Goal: Find contact information: Find contact information

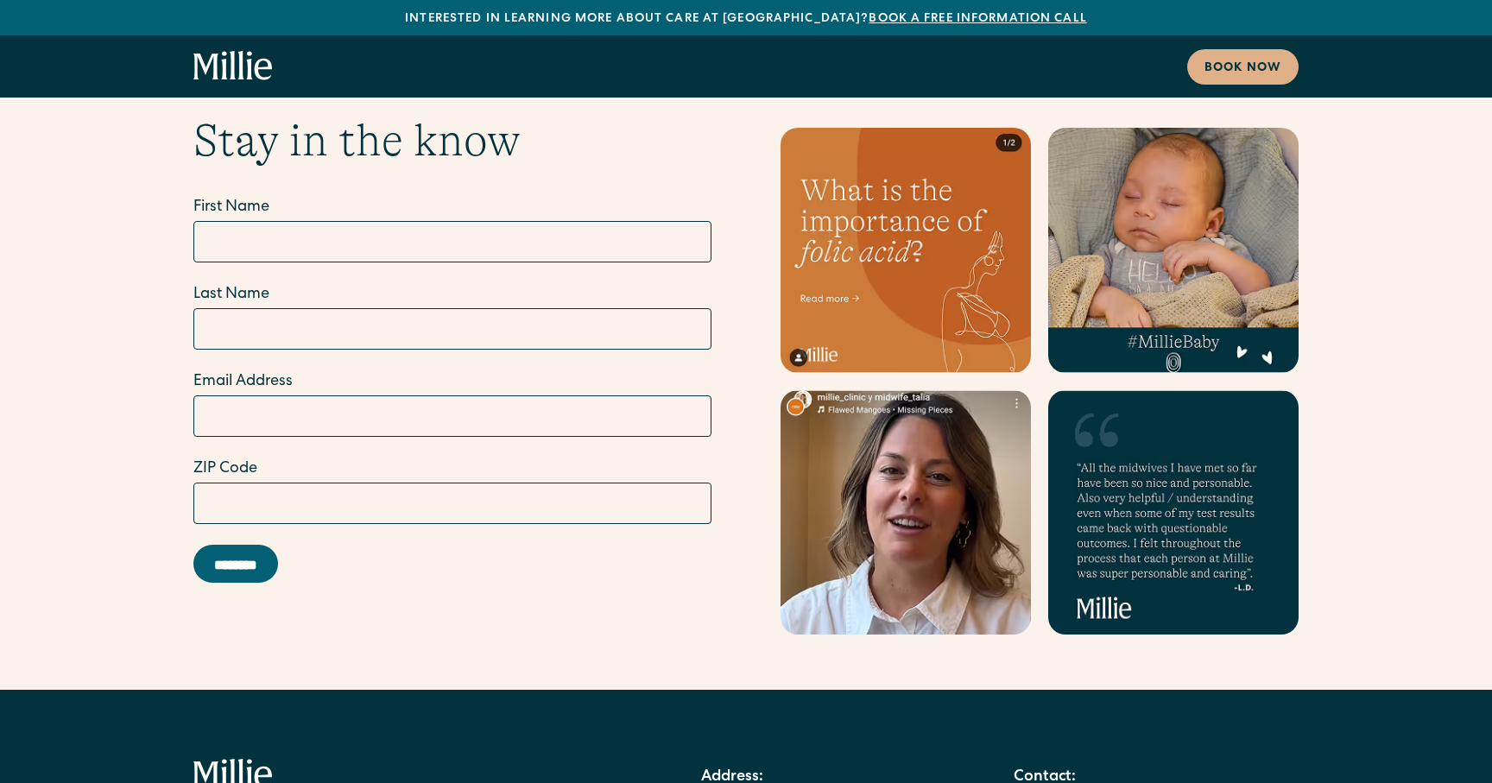
scroll to position [10562, 0]
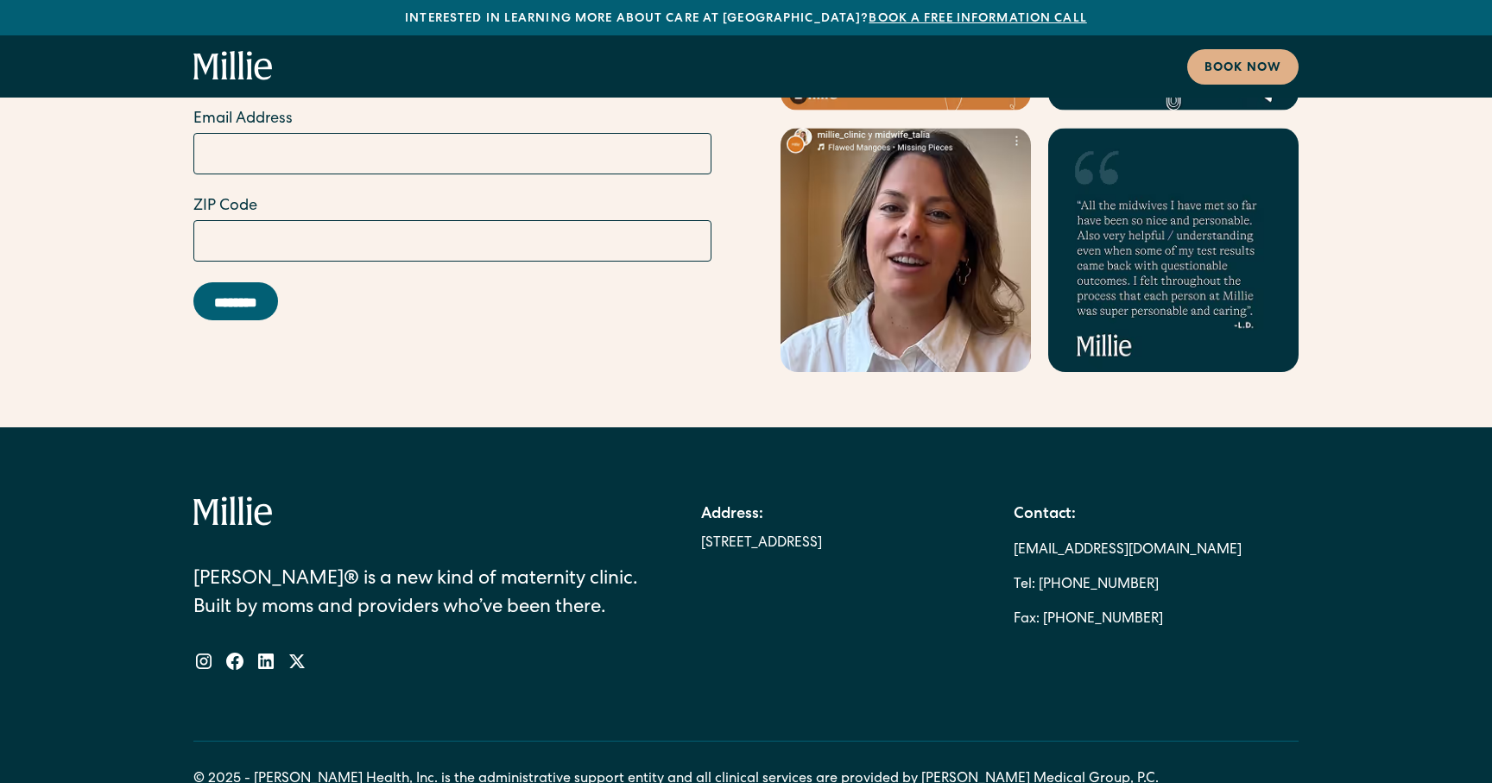
click at [739, 503] on div "[PERSON_NAME]® is a new kind of maternity clinic. Built by moms and providers w…" at bounding box center [745, 583] width 1105 height 175
copy div "[STREET_ADDRESS]"
copy link "[PHONE_NUMBER]"
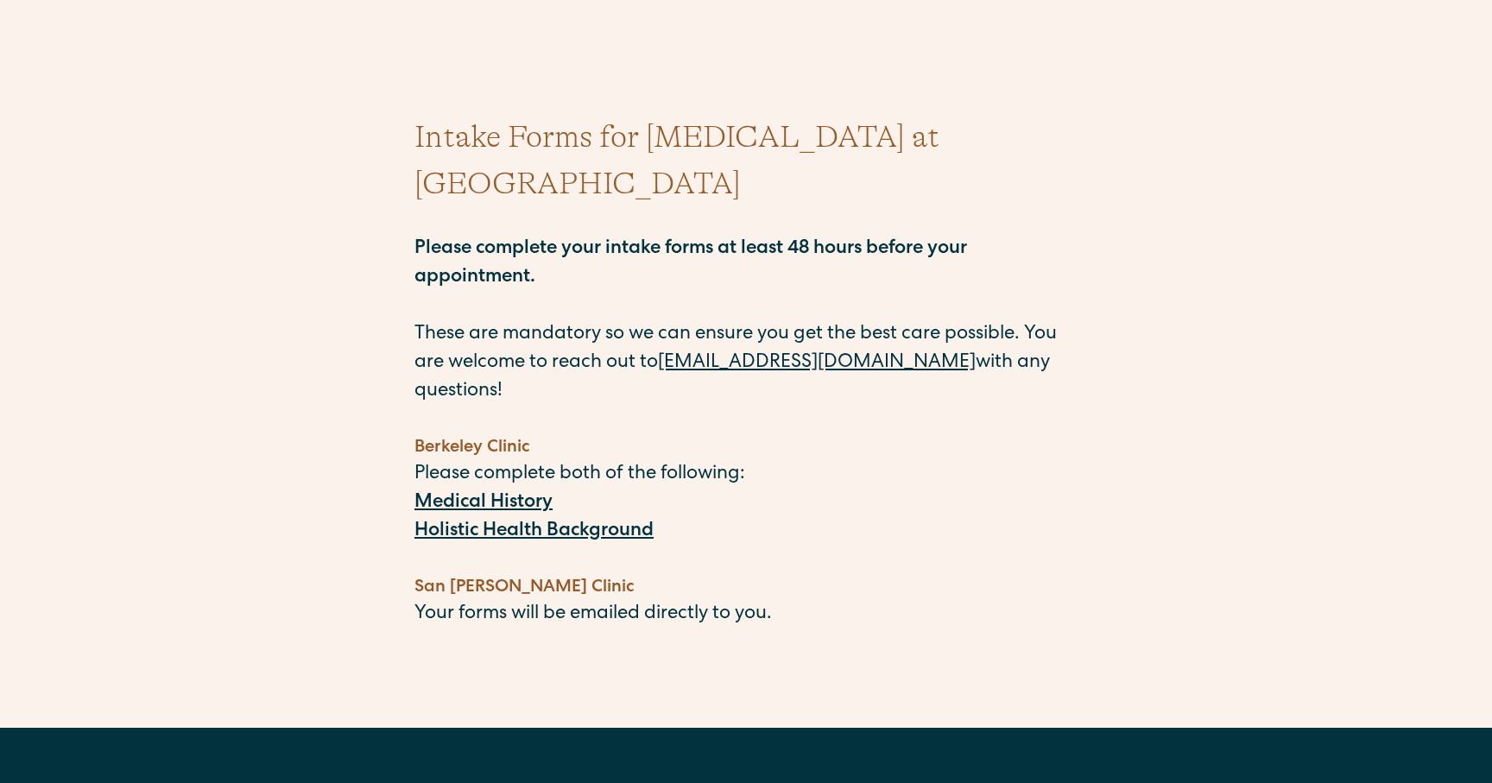
scroll to position [101, 0]
